Goal: Transaction & Acquisition: Subscribe to service/newsletter

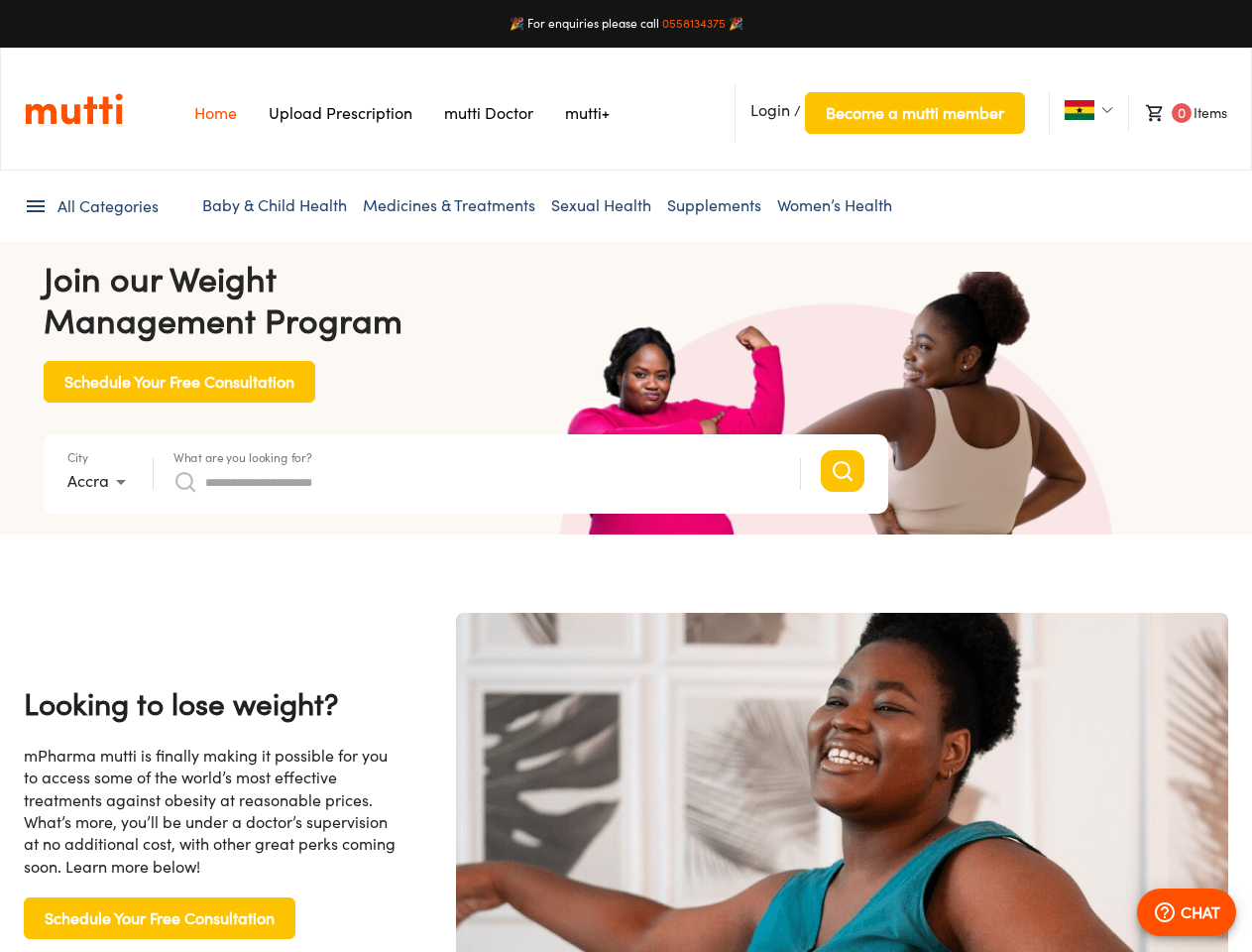
click at [770, 110] on span "Login" at bounding box center [770, 110] width 40 height 20
click at [914, 113] on span "Become a mutti member" at bounding box center [915, 113] width 179 height 28
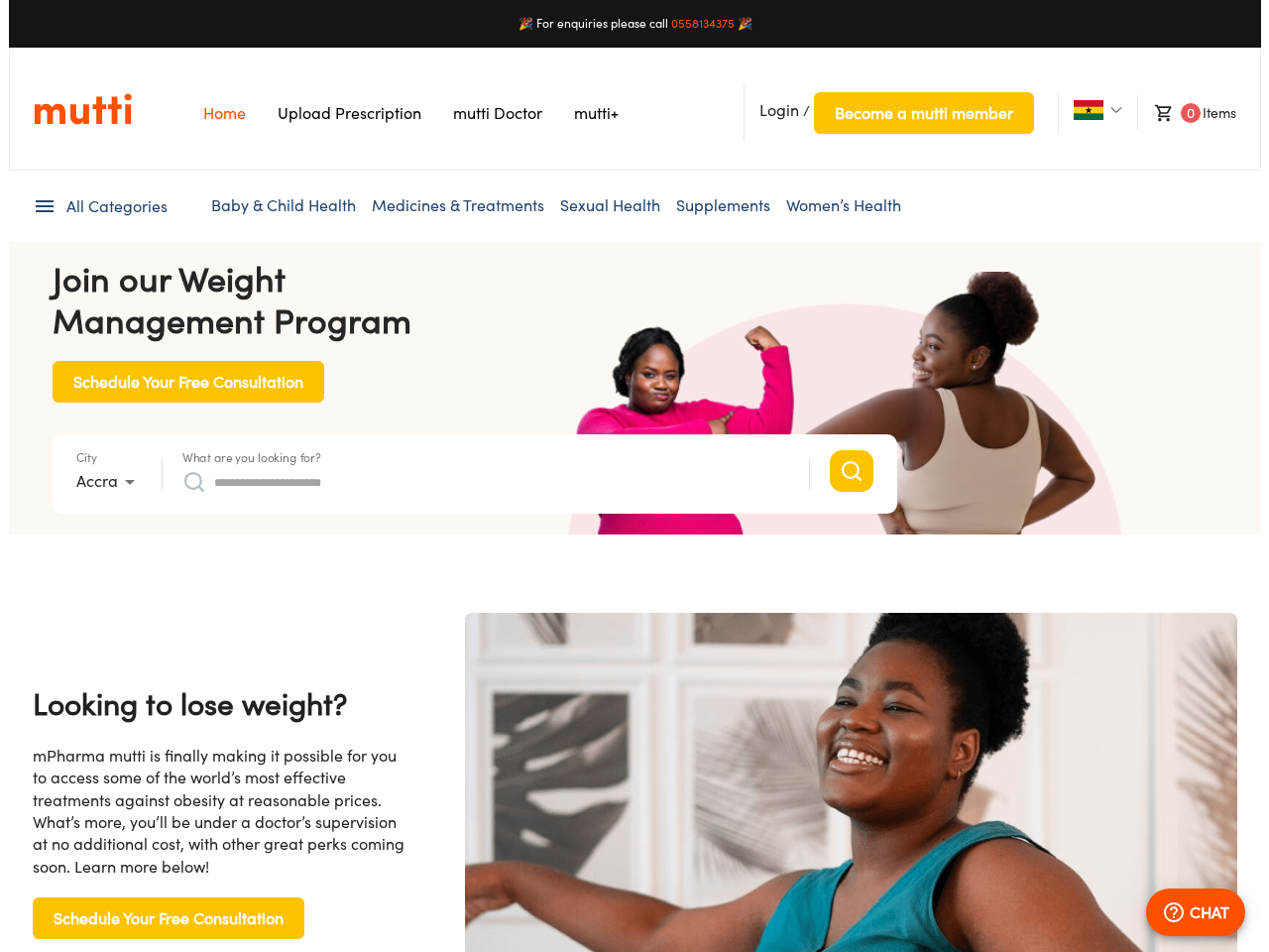
scroll to position [0, 515]
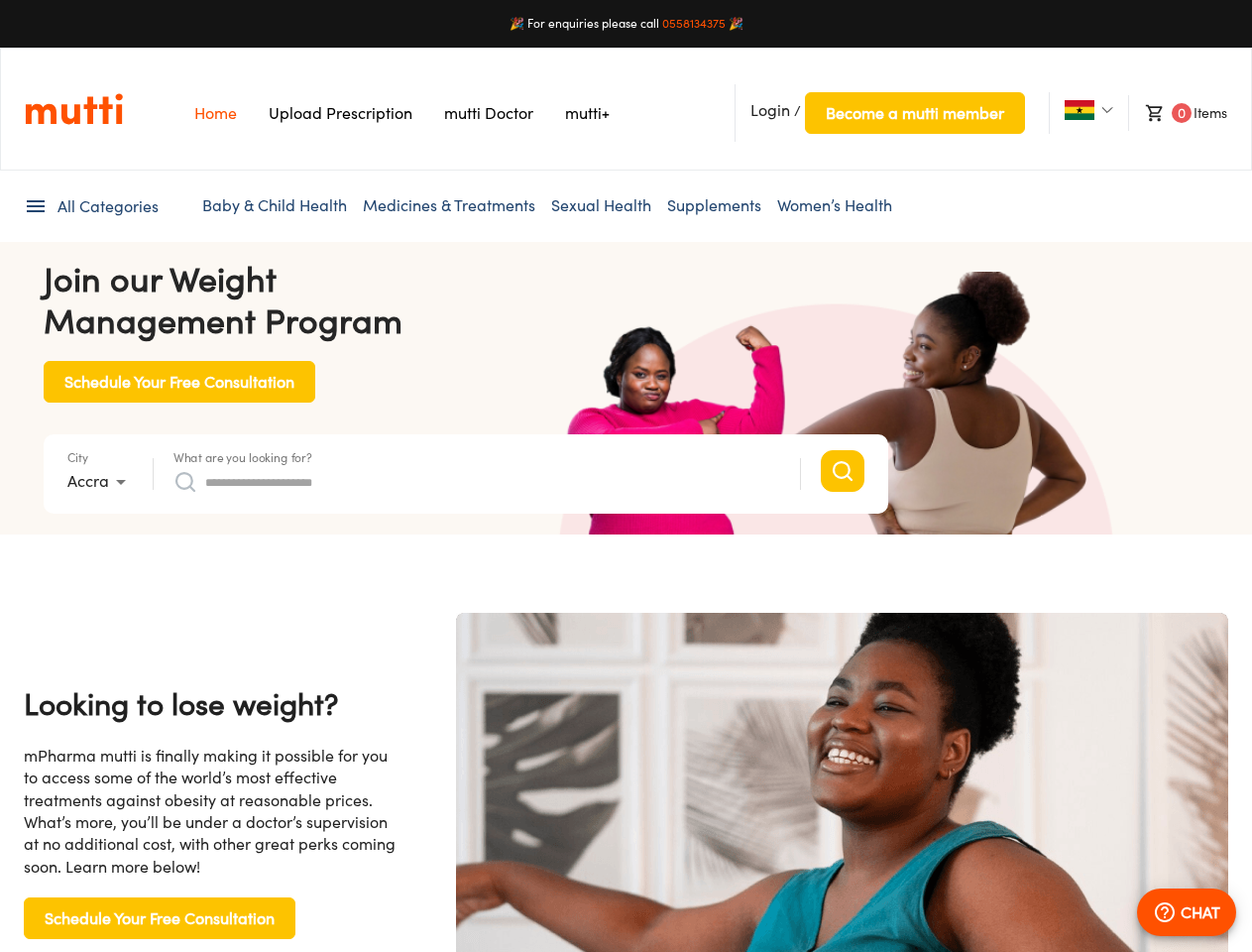
click at [1079, 110] on img at bounding box center [1080, 110] width 30 height 20
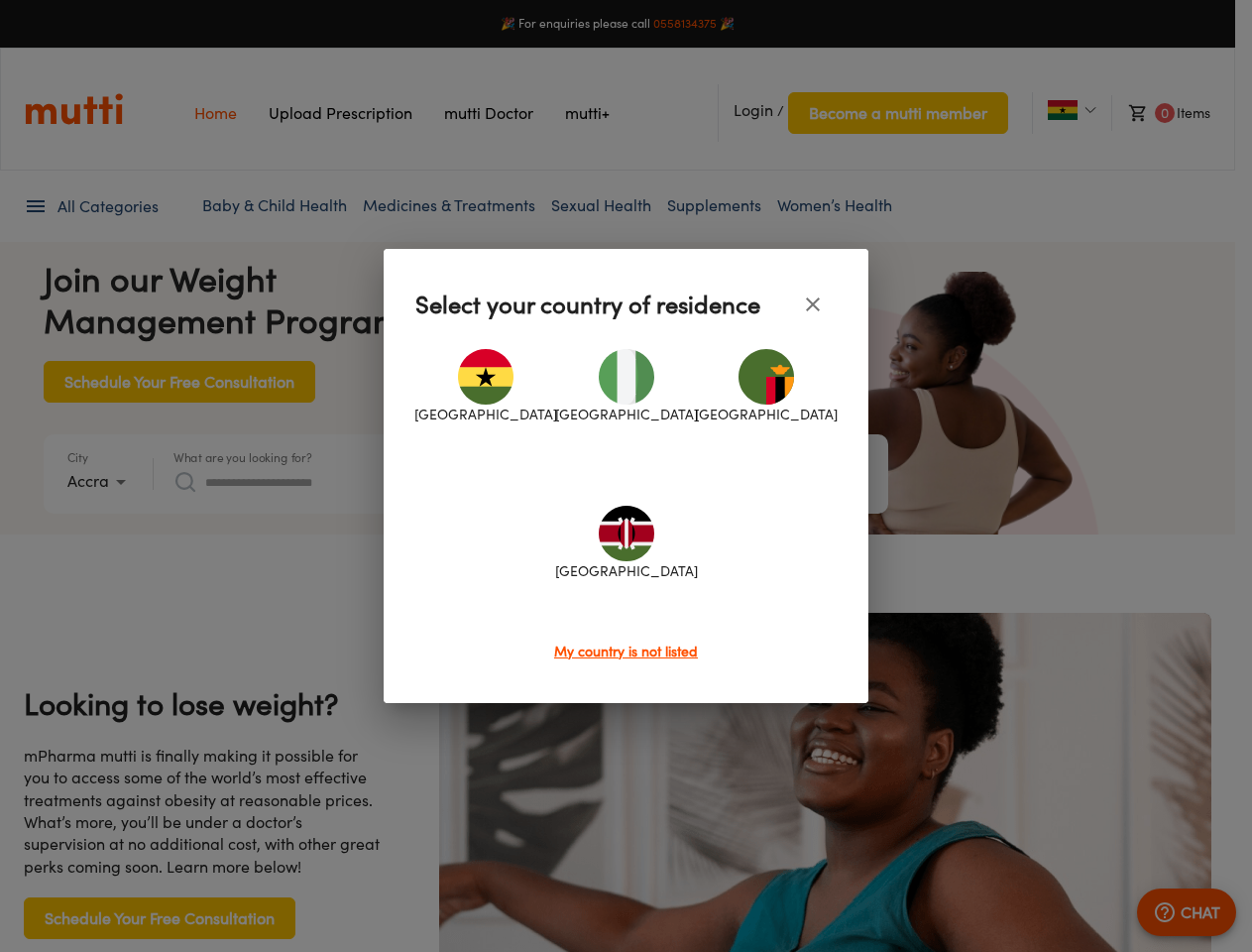
click at [1177, 113] on div at bounding box center [626, 476] width 1252 height 952
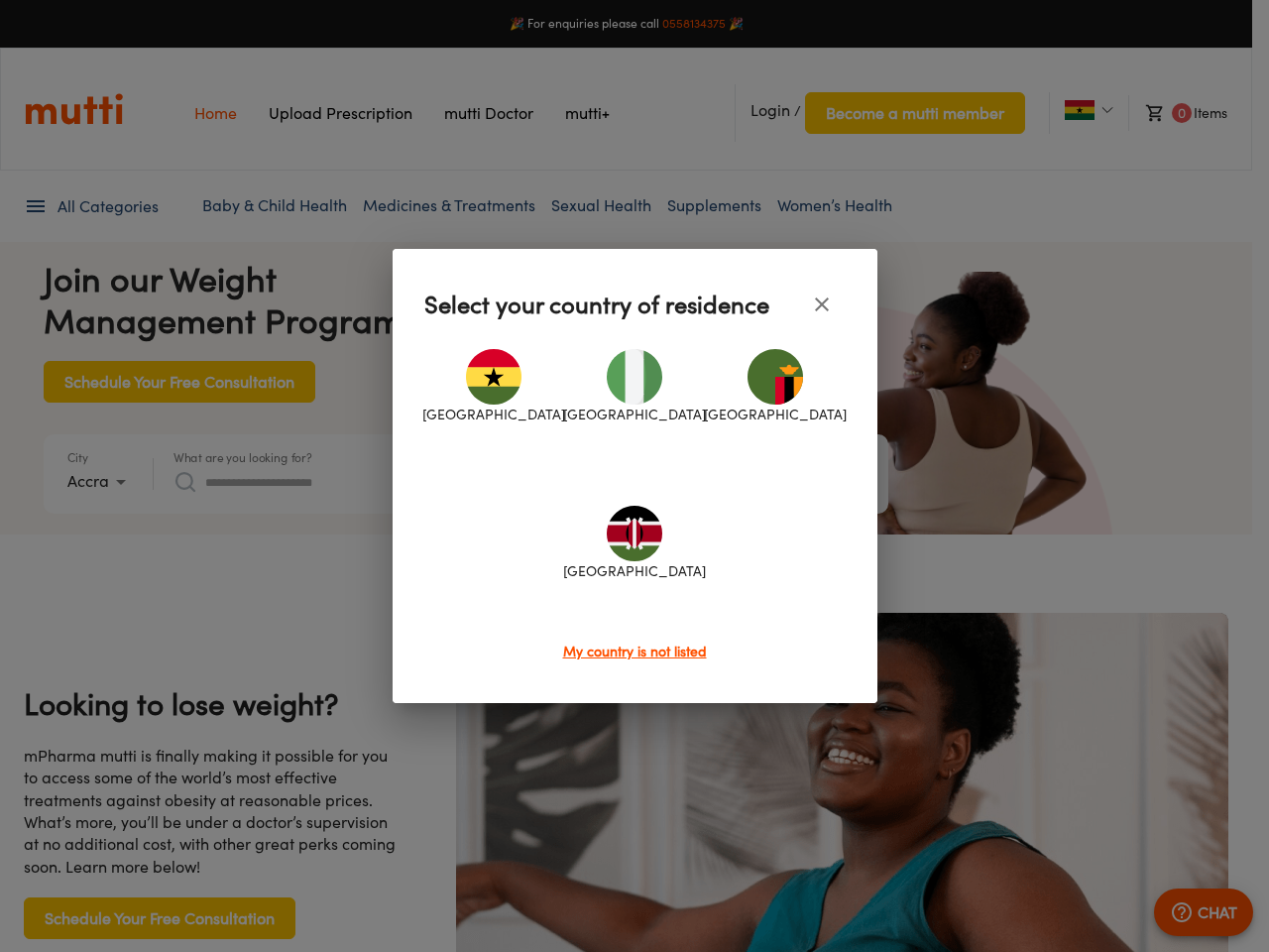
click at [90, 206] on div at bounding box center [634, 476] width 1269 height 952
click at [100, 481] on div at bounding box center [634, 476] width 1269 height 952
click at [243, 457] on div at bounding box center [634, 476] width 1269 height 952
click at [477, 481] on div "[GEOGRAPHIC_DATA] [GEOGRAPHIC_DATA] [GEOGRAPHIC_DATA] [GEOGRAPHIC_DATA]" at bounding box center [634, 484] width 421 height 313
click at [1187, 912] on div at bounding box center [634, 476] width 1269 height 952
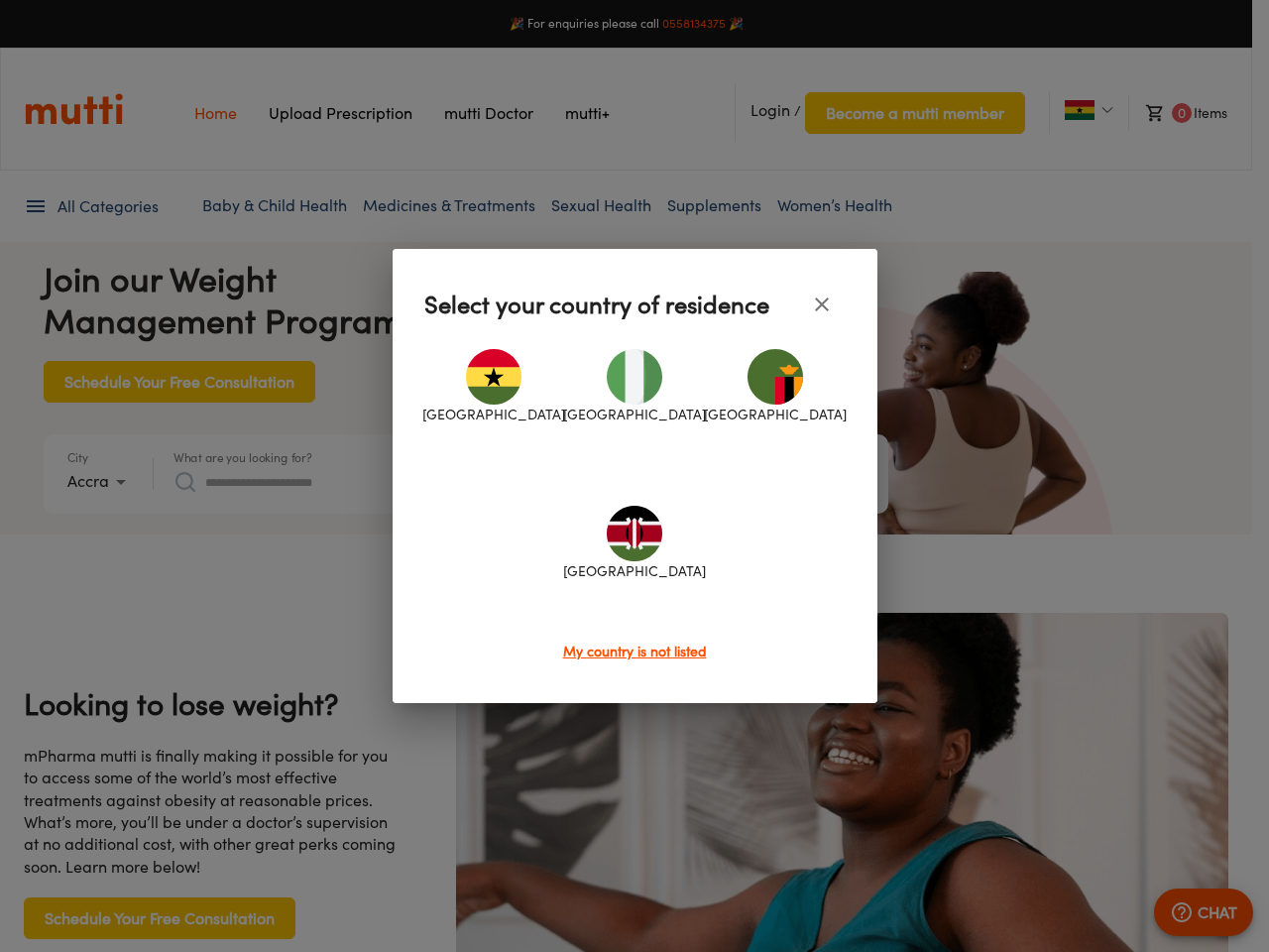
scroll to position [0, 1547]
